Goal: Check status: Check status

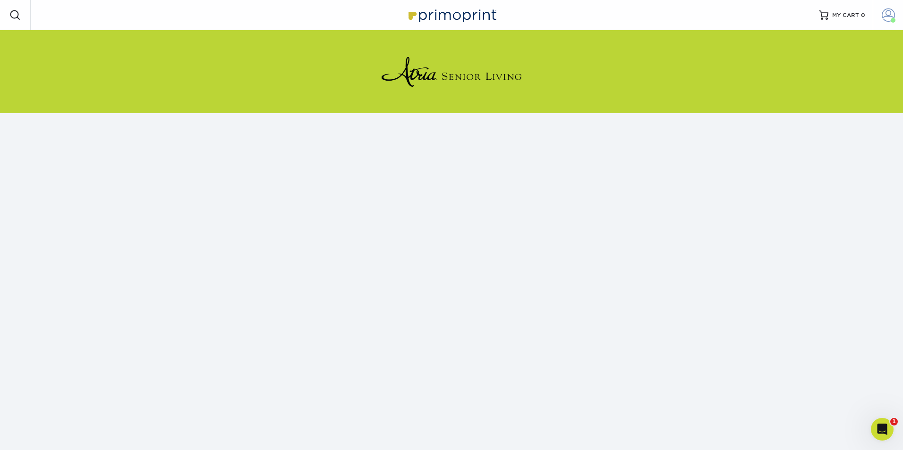
click at [892, 14] on span at bounding box center [888, 14] width 13 height 13
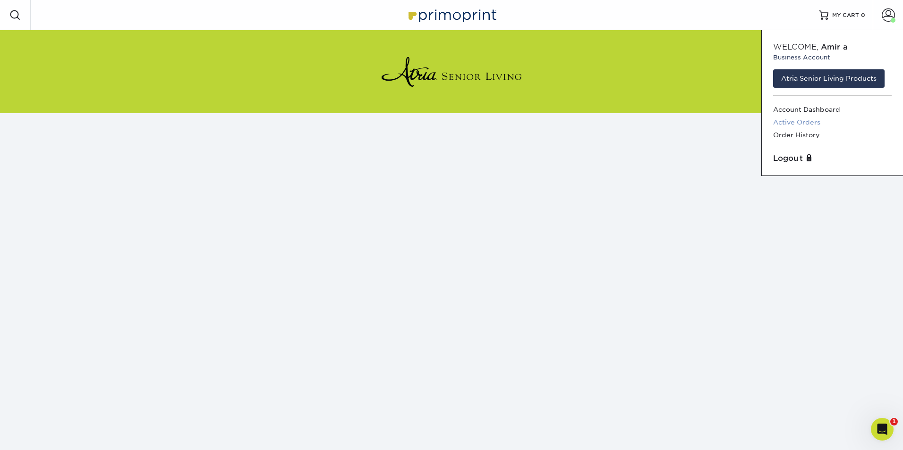
click at [820, 121] on link "Active Orders" at bounding box center [832, 122] width 119 height 13
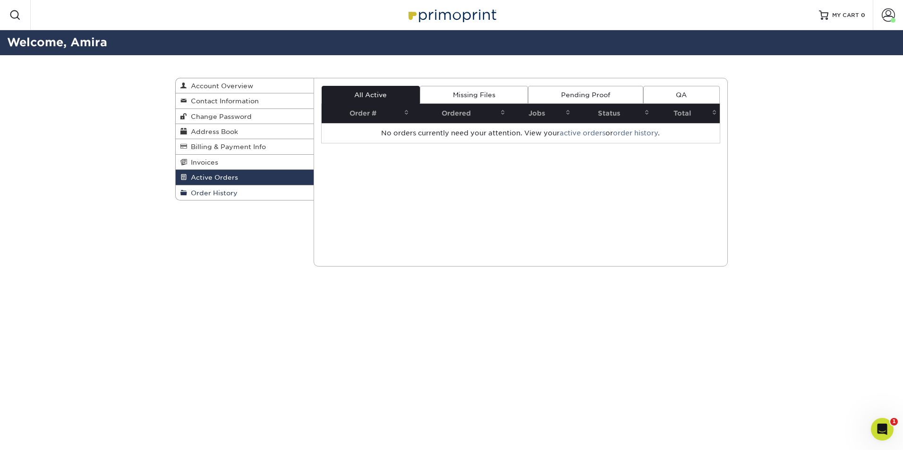
click at [220, 188] on link "Order History" at bounding box center [245, 193] width 138 height 15
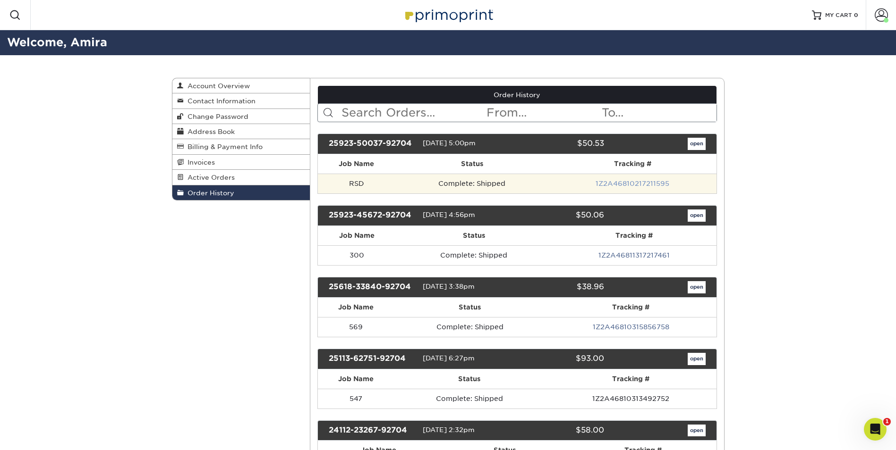
click at [626, 182] on link "1Z2A46810217211595" at bounding box center [632, 184] width 74 height 8
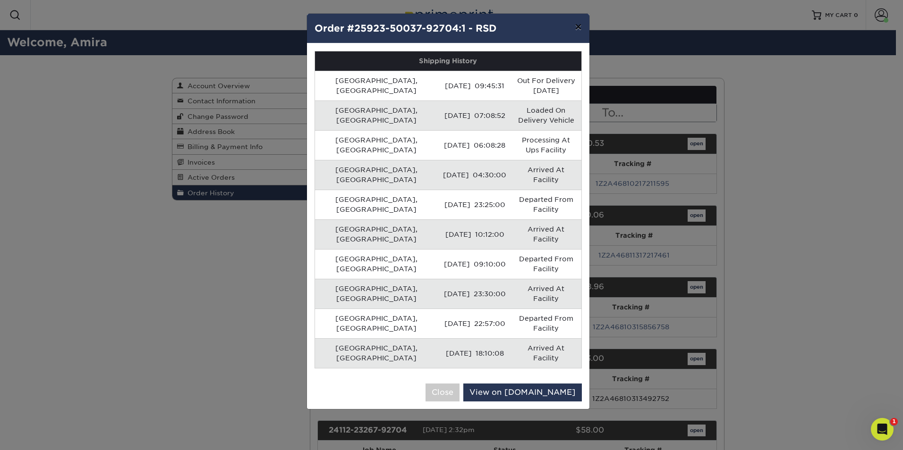
click at [576, 25] on button "×" at bounding box center [578, 27] width 22 height 26
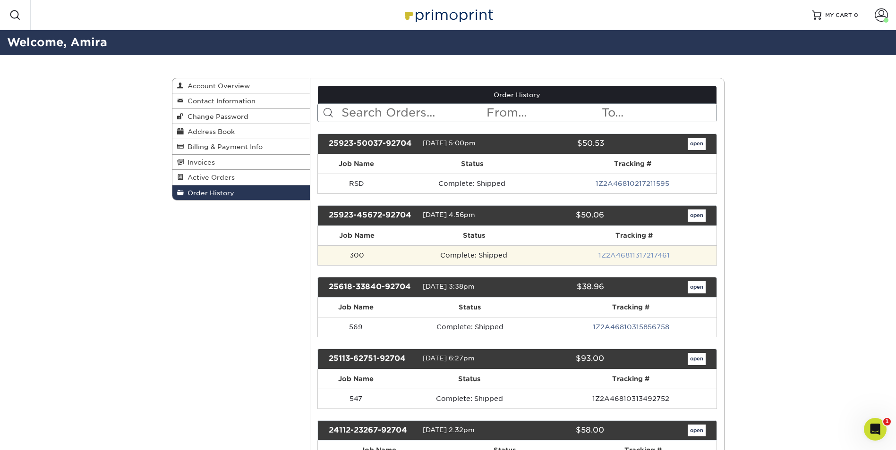
click at [630, 254] on link "1Z2A46811317217461" at bounding box center [633, 256] width 71 height 8
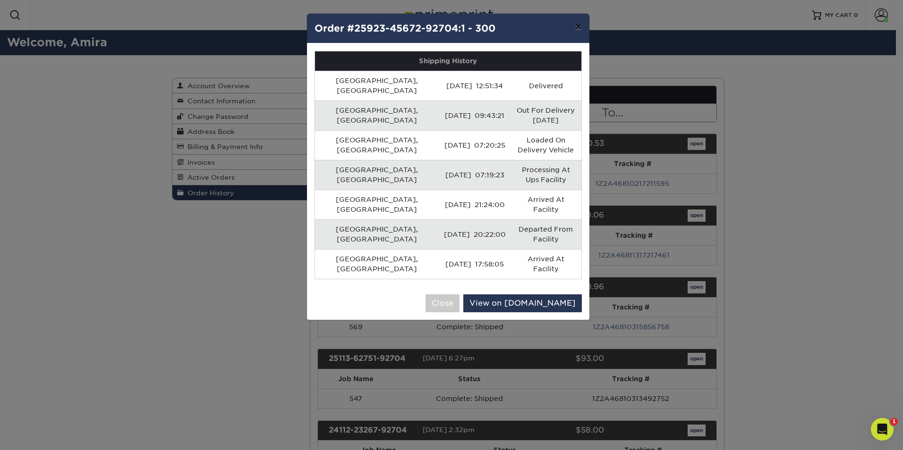
click at [578, 26] on button "×" at bounding box center [578, 27] width 22 height 26
